Goal: Check status: Check status

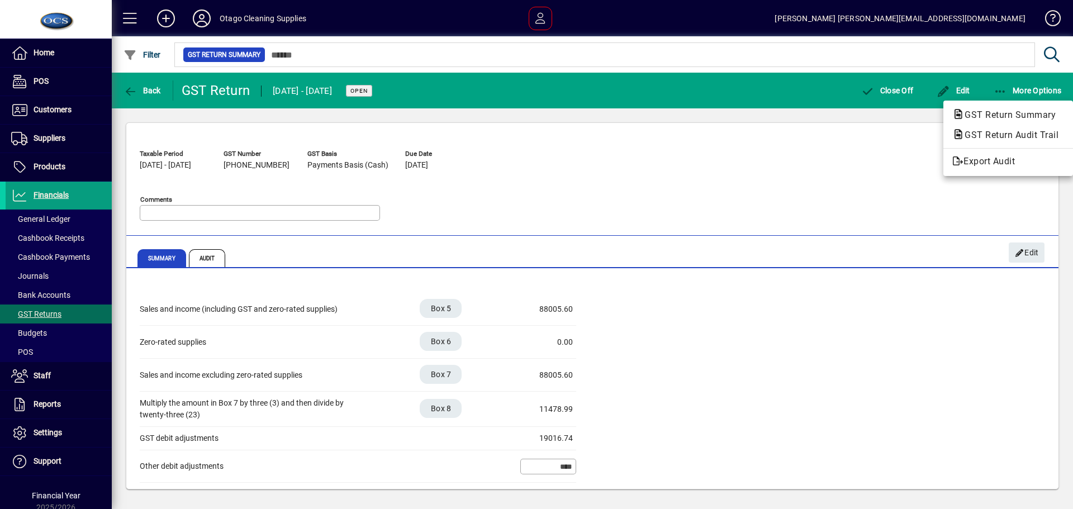
click at [1030, 249] on div at bounding box center [536, 254] width 1073 height 509
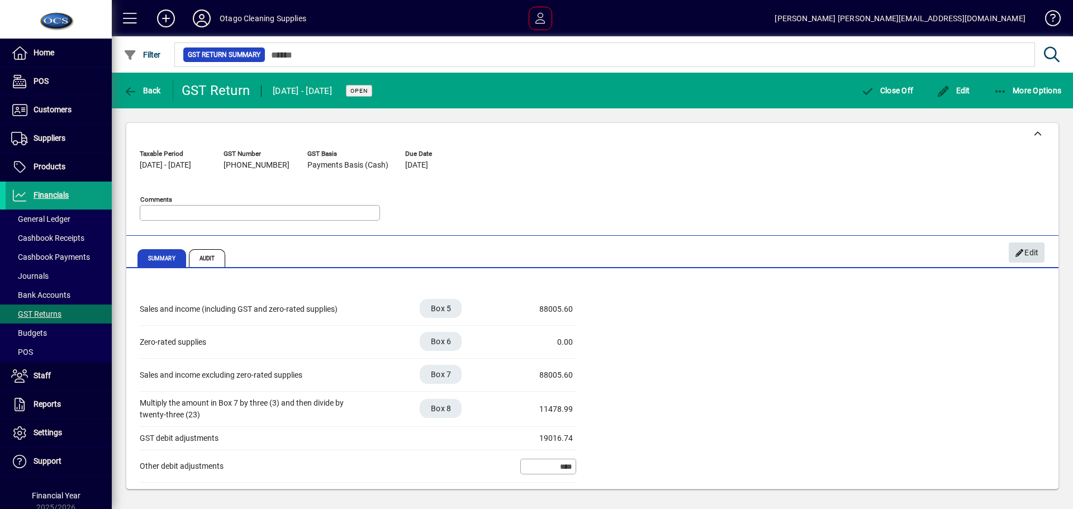
click at [1028, 253] on span "Edit" at bounding box center [1027, 253] width 24 height 18
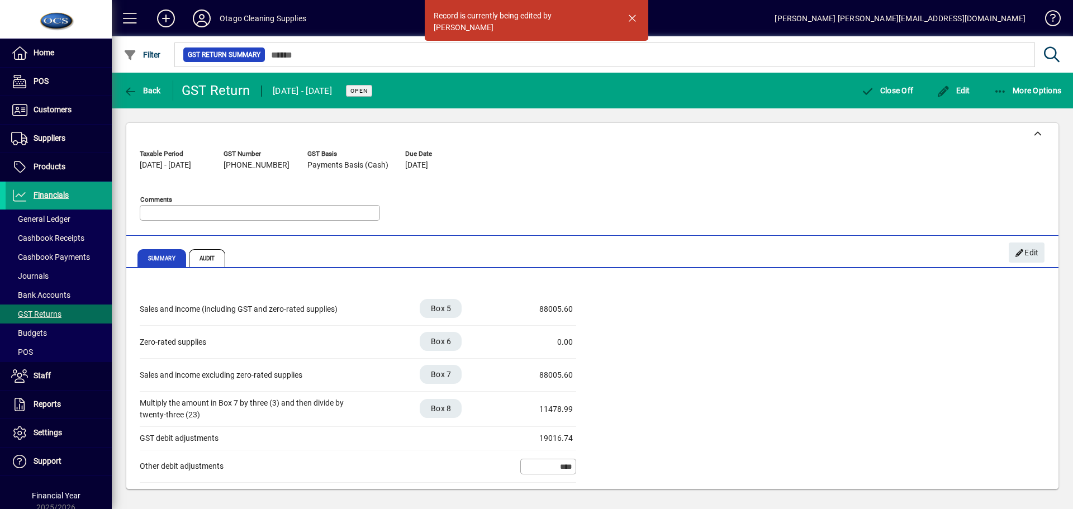
click at [745, 323] on div "Sales and income (including GST and zero-rated supplies) Box 5 88005.60 Zero-ra…" at bounding box center [592, 420] width 905 height 255
click at [649, 163] on div "Taxable Period [DATE] - [DATE] GST Number [PHONE_NUMBER] GST Basis Payments Bas…" at bounding box center [592, 187] width 905 height 85
click at [632, 16] on span "button" at bounding box center [631, 17] width 27 height 27
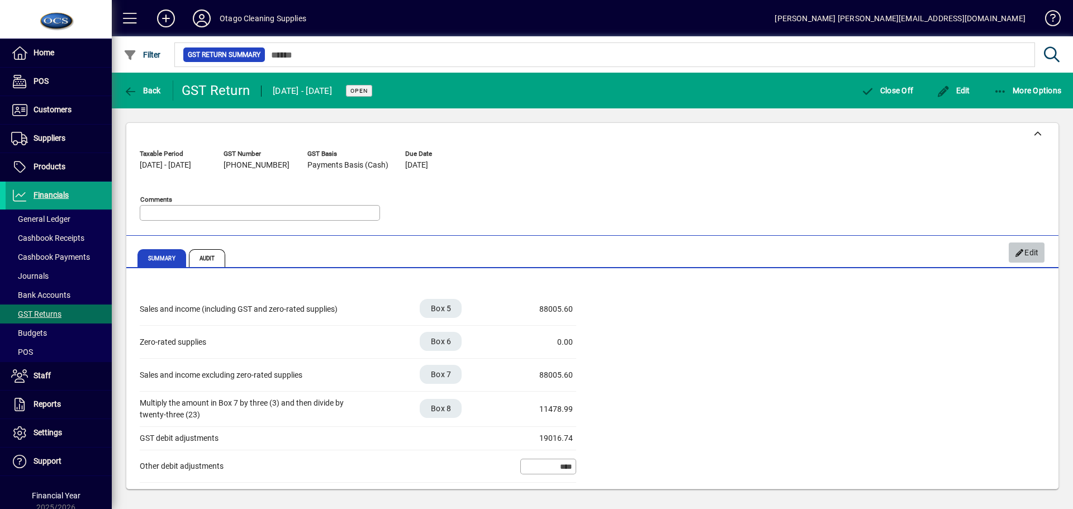
click at [1026, 253] on span "Edit" at bounding box center [1027, 253] width 24 height 18
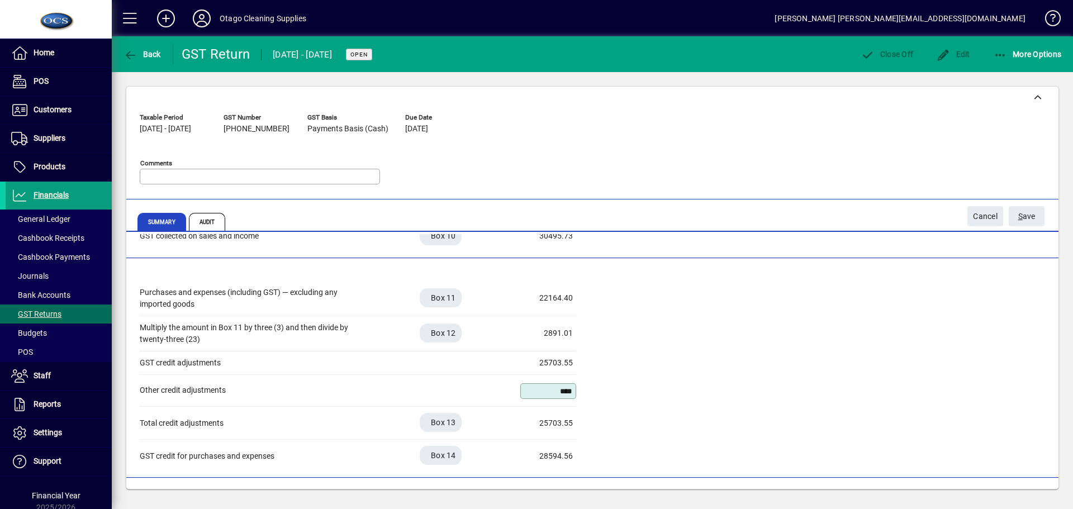
scroll to position [279, 0]
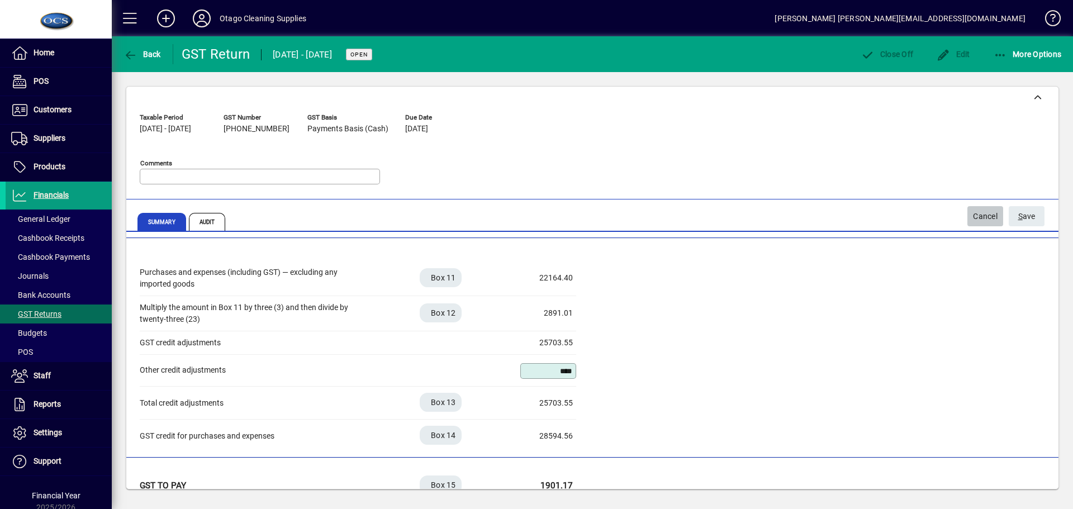
click at [981, 215] on span "Cancel" at bounding box center [985, 216] width 25 height 18
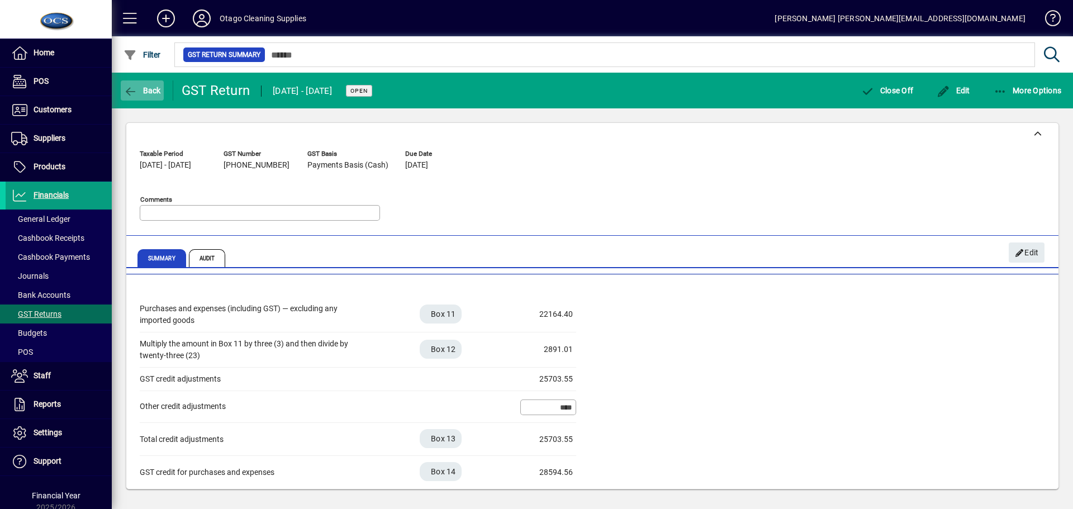
click at [149, 88] on span "Back" at bounding box center [141, 90] width 37 height 9
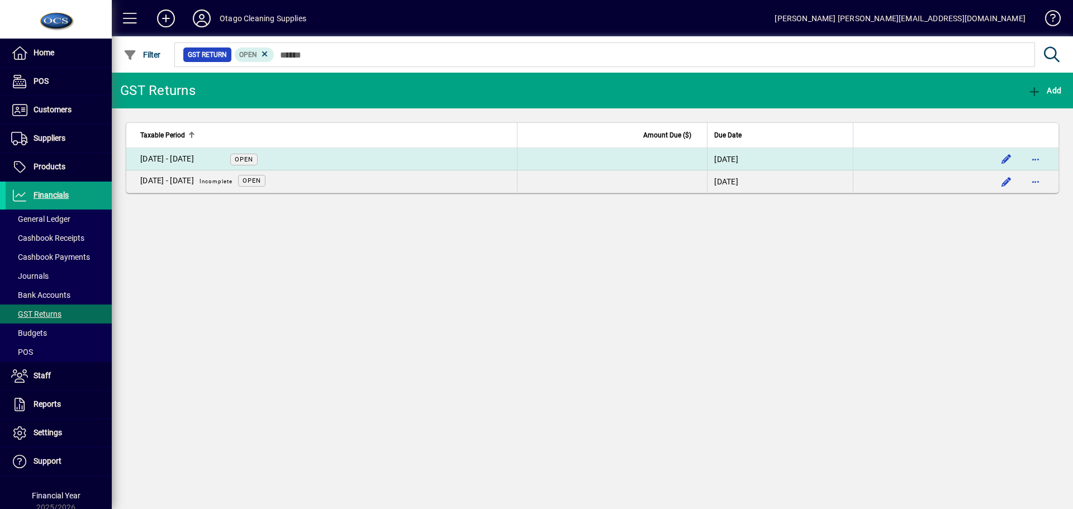
click at [244, 158] on span "Open" at bounding box center [244, 159] width 18 height 7
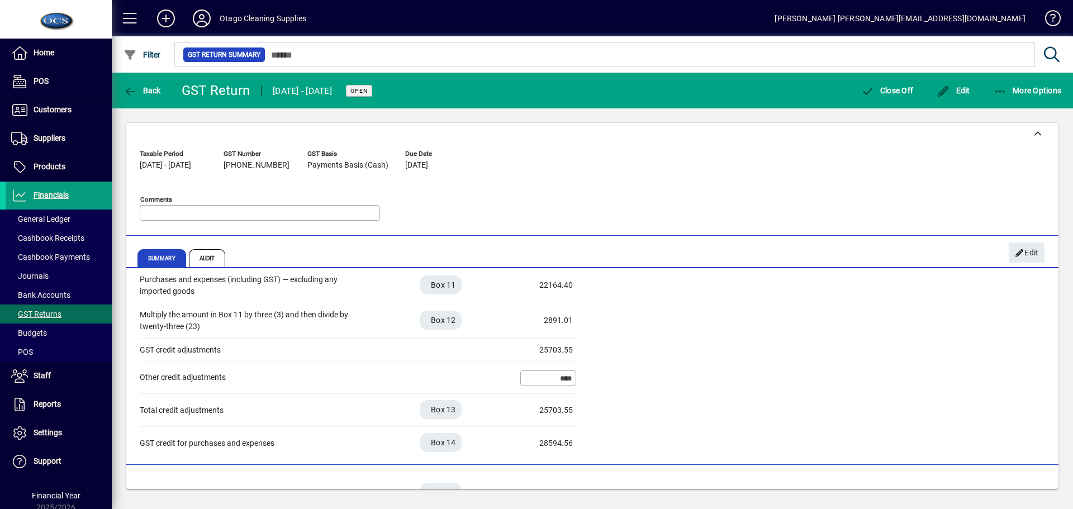
scroll to position [334, 0]
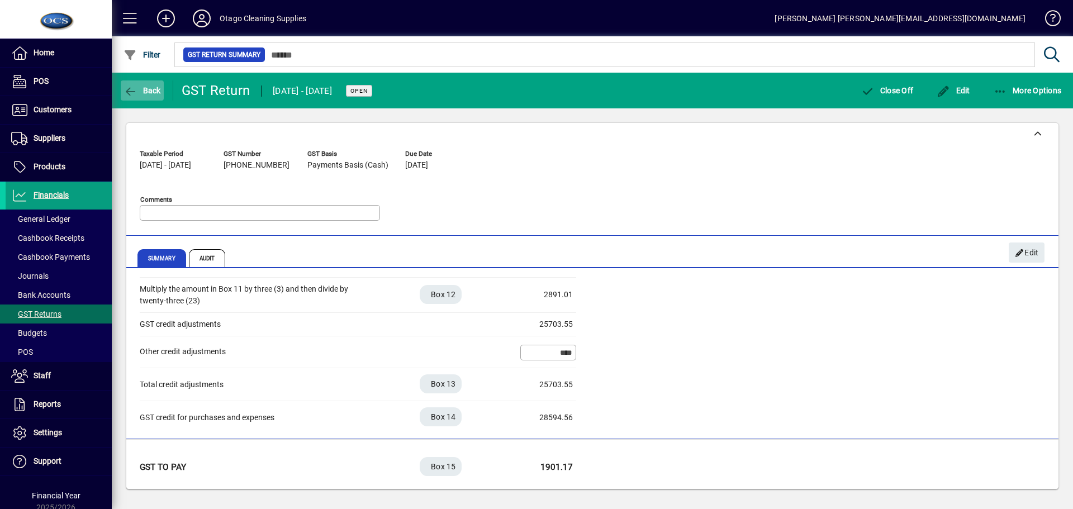
click at [142, 91] on span "Back" at bounding box center [141, 90] width 37 height 9
